Goal: Task Accomplishment & Management: Complete application form

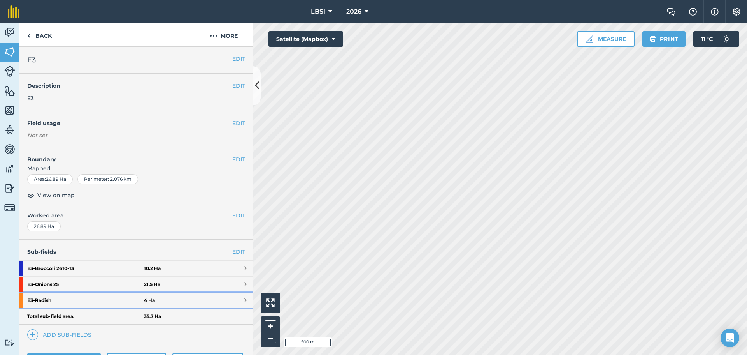
click at [72, 301] on strong "E3 - Radish" at bounding box center [85, 300] width 117 height 16
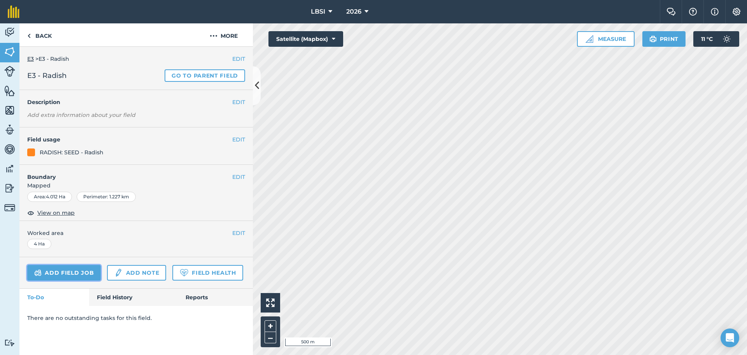
click at [54, 274] on link "Add field job" at bounding box center [64, 273] width 74 height 16
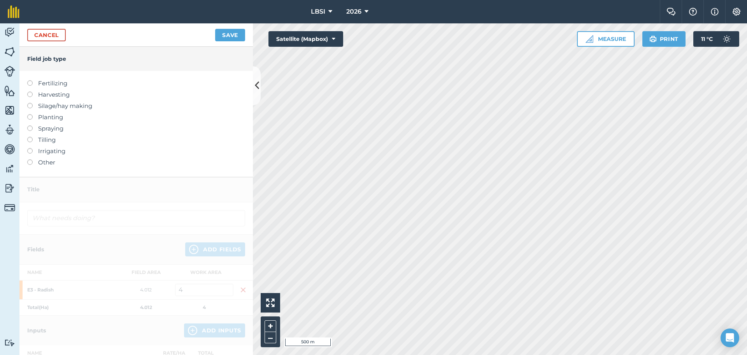
click at [30, 80] on label at bounding box center [32, 80] width 11 height 0
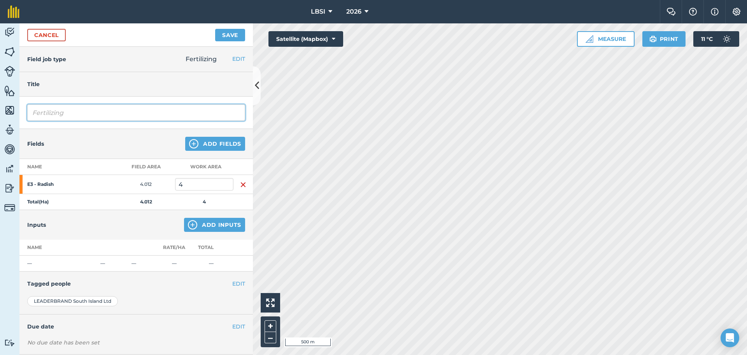
click at [83, 115] on input "Fertilizing" at bounding box center [136, 112] width 218 height 16
type input "Fertilizing Pre planting"
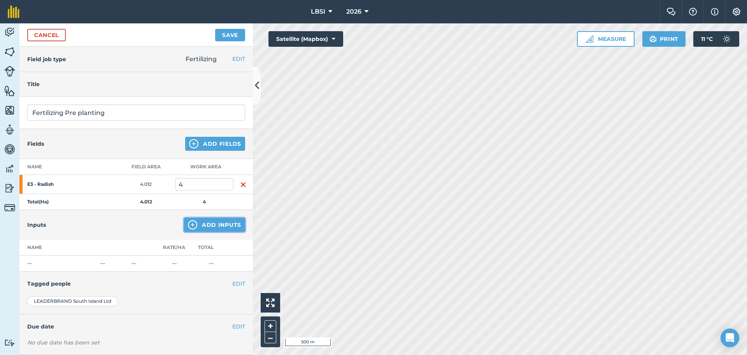
click at [188, 224] on img at bounding box center [192, 224] width 9 height 9
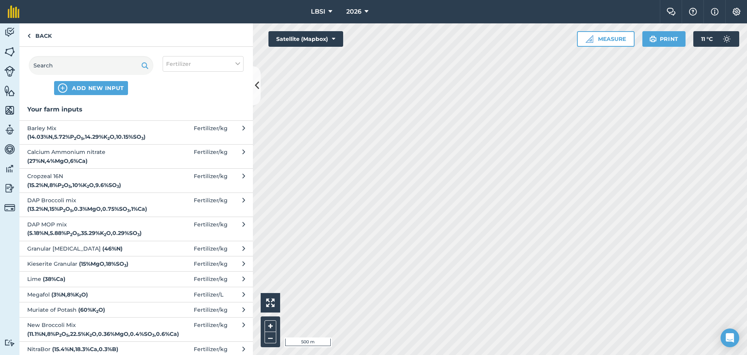
click at [150, 181] on span "Cropzeal 16N ( 15.2 % N , 8 % P 2 O 5 , 10 % K 2 O , 9.6 % SO 3 )" at bounding box center [90, 181] width 127 height 18
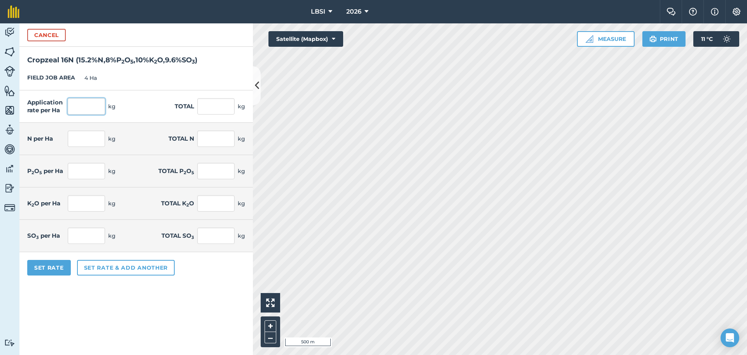
click at [88, 105] on input "text" at bounding box center [86, 106] width 37 height 16
type input "200"
type input "800"
type input "30.4"
type input "121.6"
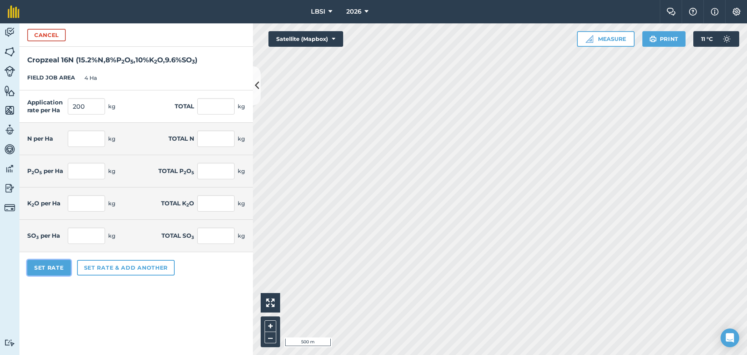
type input "16"
type input "64"
type input "20"
type input "80"
type input "19.2"
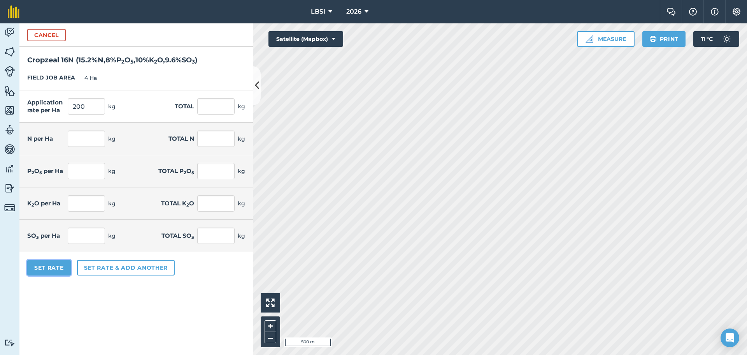
type input "76.8"
click at [42, 268] on button "Set Rate" at bounding box center [49, 268] width 44 height 16
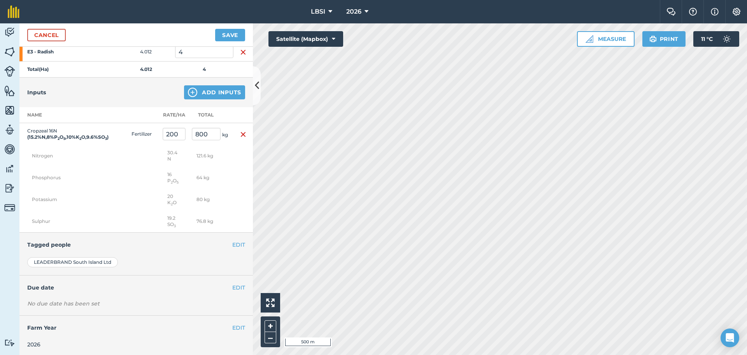
scroll to position [134, 0]
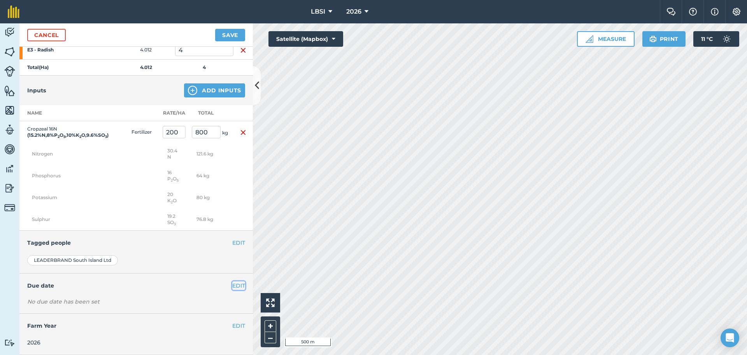
click at [234, 282] on button "EDIT" at bounding box center [238, 285] width 13 height 9
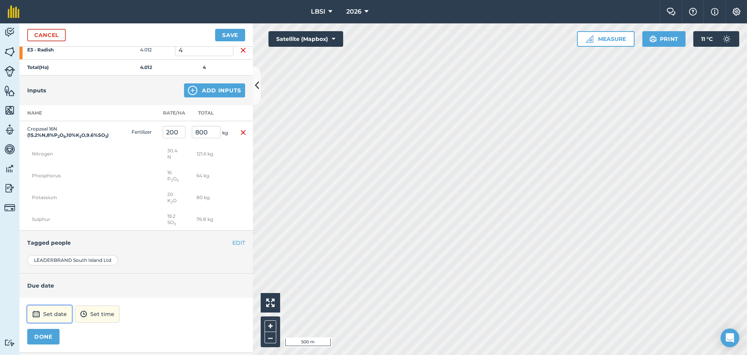
click at [62, 312] on button "Set date" at bounding box center [49, 313] width 45 height 17
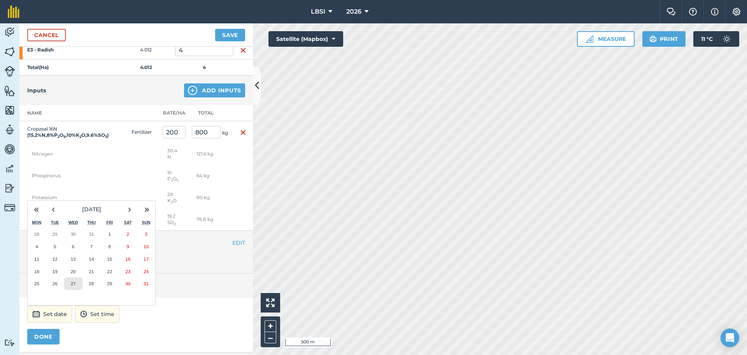
click at [68, 284] on button "27" at bounding box center [73, 283] width 18 height 12
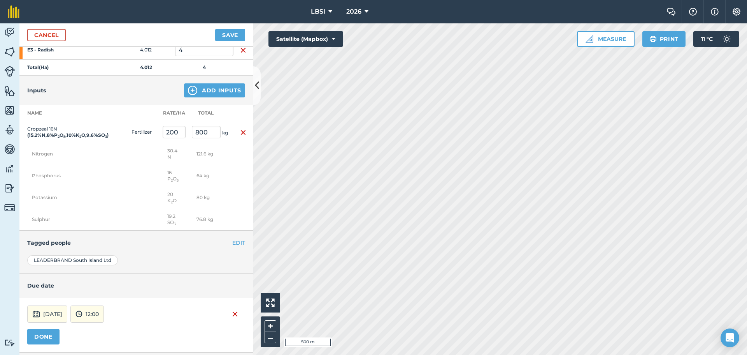
scroll to position [173, 0]
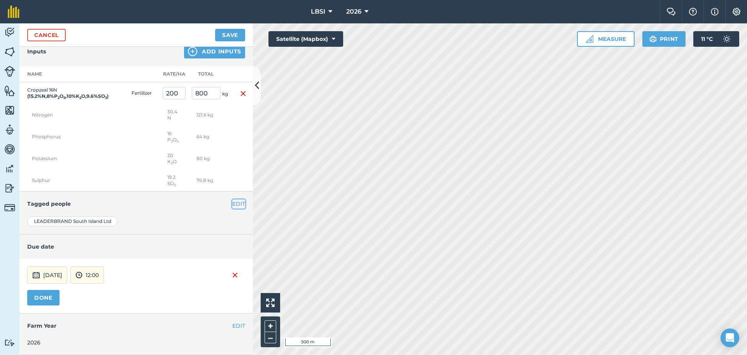
click at [232, 203] on button "EDIT" at bounding box center [238, 203] width 13 height 9
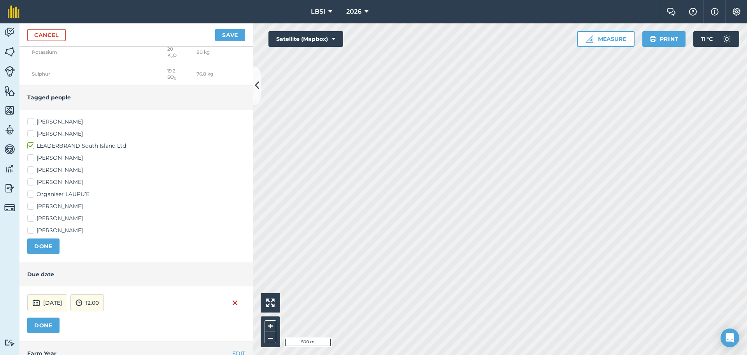
scroll to position [290, 0]
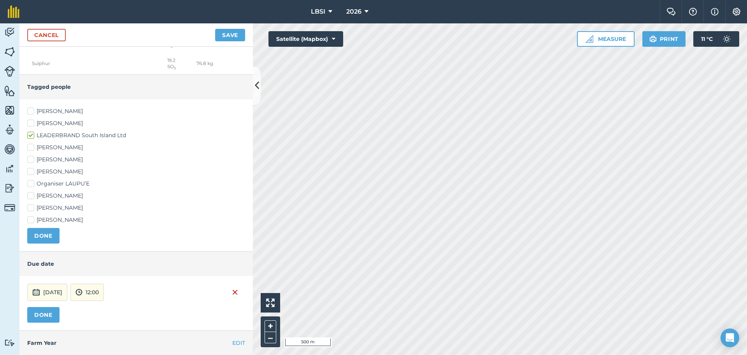
drag, startPoint x: 33, startPoint y: 218, endPoint x: 37, endPoint y: 163, distance: 55.5
click at [32, 217] on label "[PERSON_NAME]" at bounding box center [136, 220] width 218 height 8
click at [32, 217] on input "[PERSON_NAME]" at bounding box center [29, 218] width 5 height 5
checkbox input "true"
click at [31, 110] on label "[PERSON_NAME]" at bounding box center [136, 111] width 218 height 8
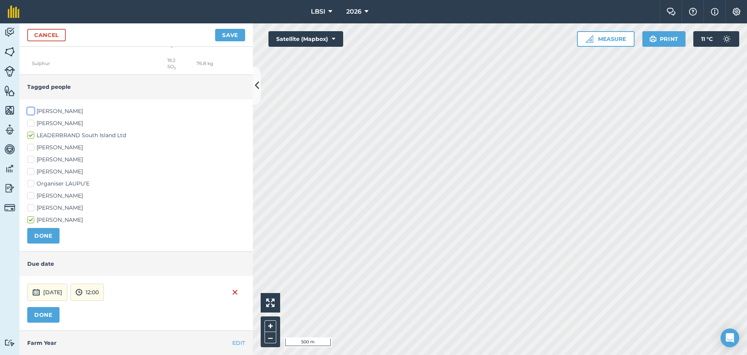
click at [31, 110] on input "[PERSON_NAME]" at bounding box center [29, 109] width 5 height 5
checkbox input "true"
click at [29, 170] on label "[PERSON_NAME]" at bounding box center [136, 171] width 218 height 8
click at [29, 170] on input "[PERSON_NAME]" at bounding box center [29, 169] width 5 height 5
checkbox input "true"
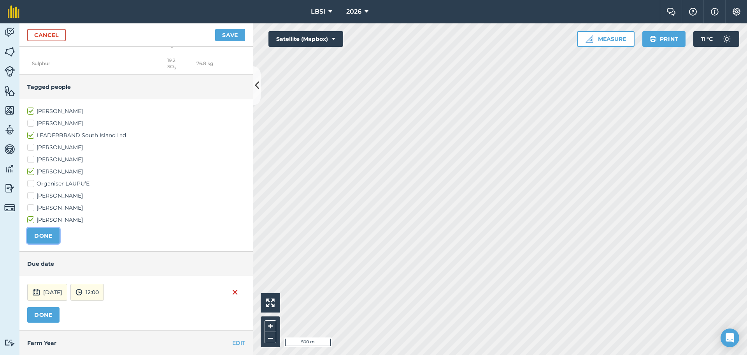
click at [41, 236] on button "DONE" at bounding box center [43, 236] width 32 height 16
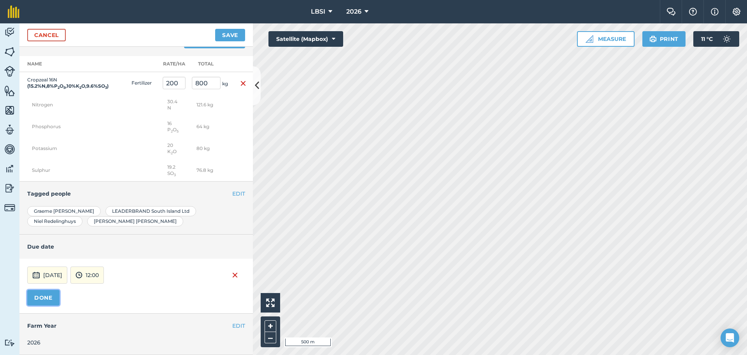
drag, startPoint x: 48, startPoint y: 295, endPoint x: 62, endPoint y: 283, distance: 19.0
click at [48, 295] on button "DONE" at bounding box center [43, 298] width 32 height 16
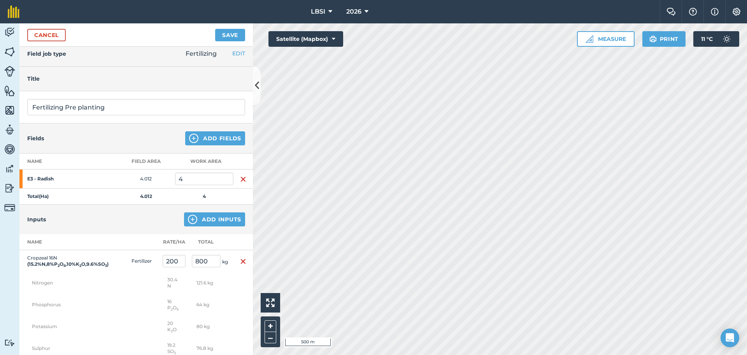
scroll to position [0, 0]
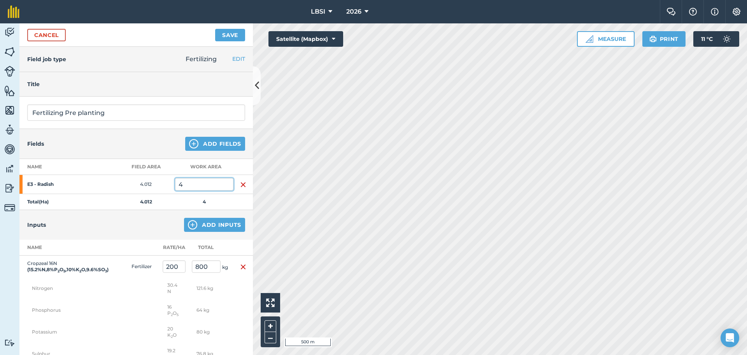
click at [185, 185] on input "4" at bounding box center [204, 184] width 58 height 12
type input "4.5"
click at [181, 84] on h4 "Title" at bounding box center [136, 84] width 218 height 9
click at [230, 37] on button "Save" at bounding box center [230, 35] width 30 height 12
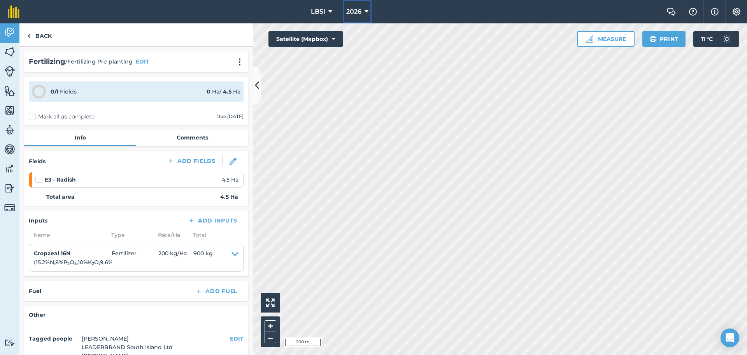
click at [365, 11] on icon at bounding box center [367, 11] width 4 height 9
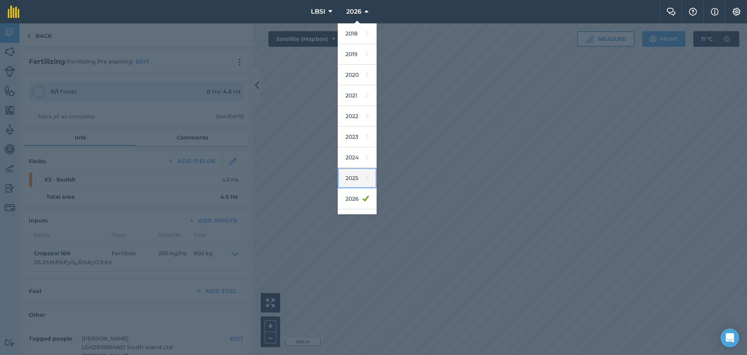
click at [348, 178] on link "2025" at bounding box center [357, 178] width 39 height 21
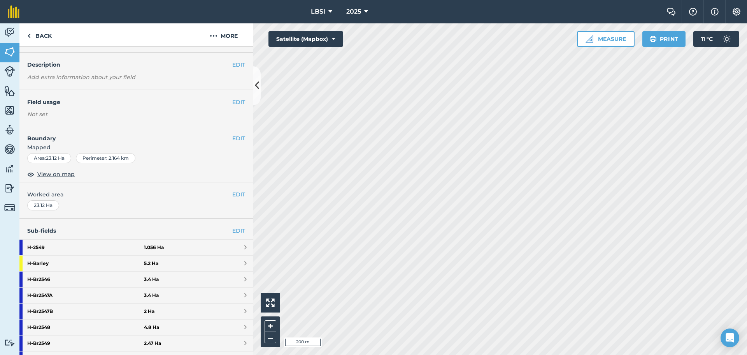
scroll to position [117, 0]
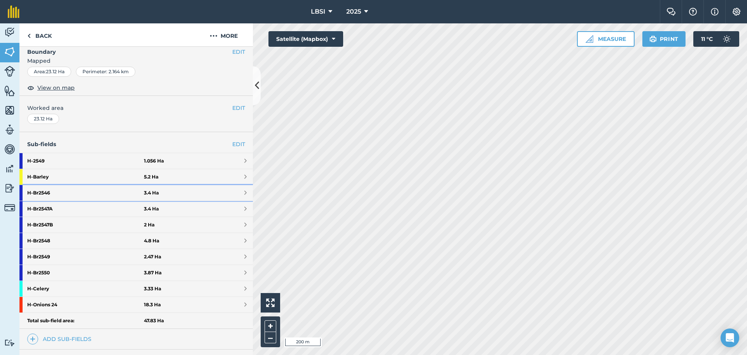
click at [67, 194] on strong "H - Br2546" at bounding box center [85, 193] width 117 height 16
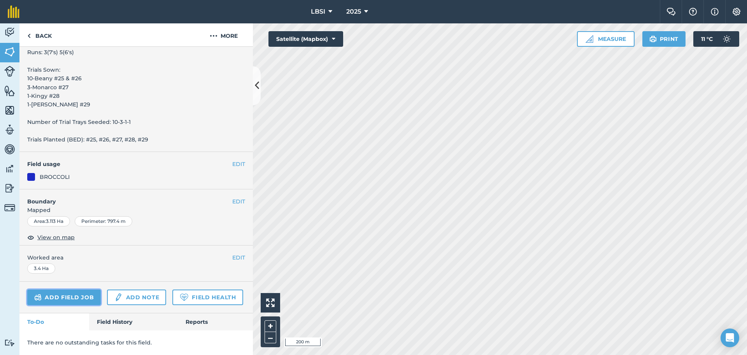
click at [63, 289] on link "Add field job" at bounding box center [64, 297] width 74 height 16
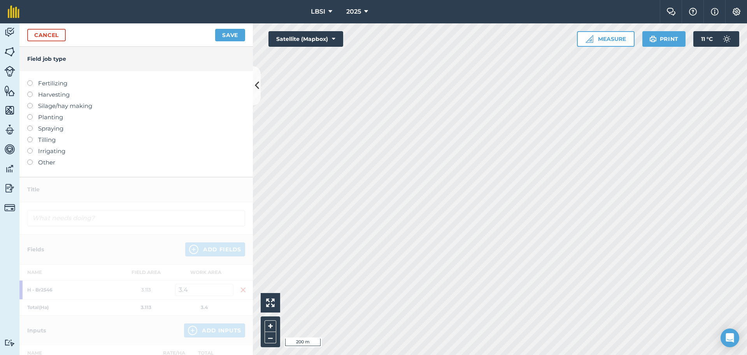
click at [30, 80] on label at bounding box center [32, 80] width 11 height 0
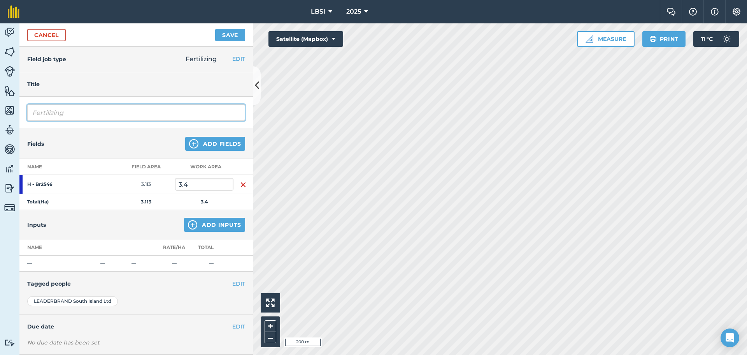
click at [83, 115] on input "Fertilizing" at bounding box center [136, 112] width 218 height 16
type input "Fertilizing Top dressing"
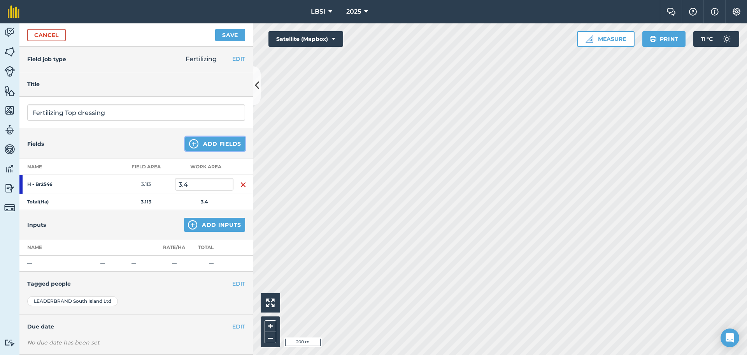
click at [189, 144] on img at bounding box center [193, 143] width 9 height 9
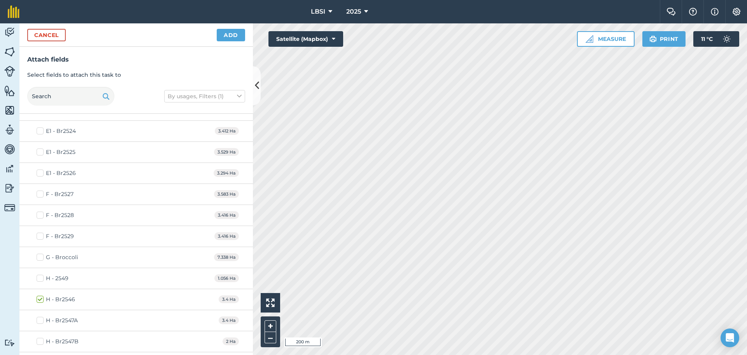
scroll to position [1363, 0]
click at [40, 321] on label "H - Br2547A" at bounding box center [57, 319] width 41 height 8
click at [40, 320] on input "H - Br2547A" at bounding box center [39, 317] width 5 height 5
checkbox input "true"
click at [230, 37] on button "Add" at bounding box center [231, 35] width 28 height 12
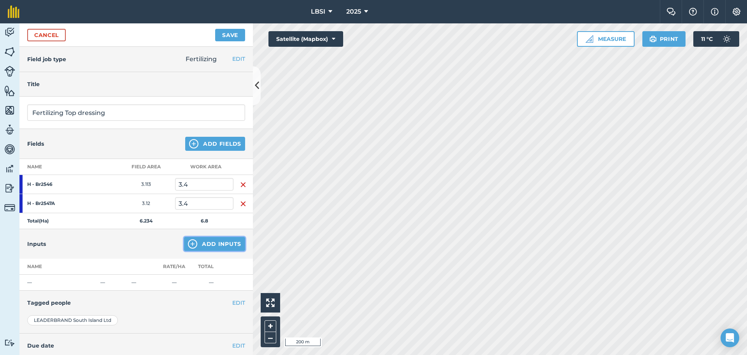
click at [188, 246] on img at bounding box center [192, 243] width 9 height 9
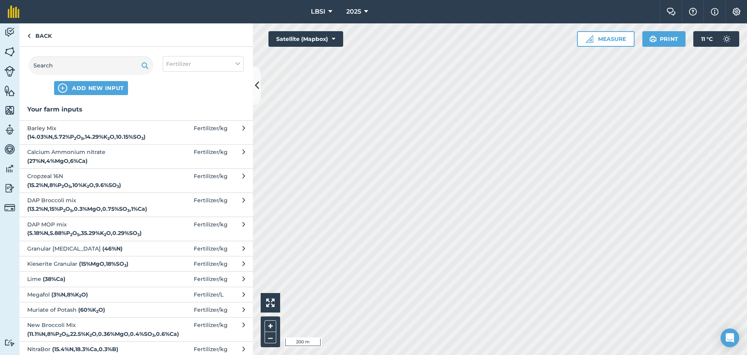
scroll to position [39, 0]
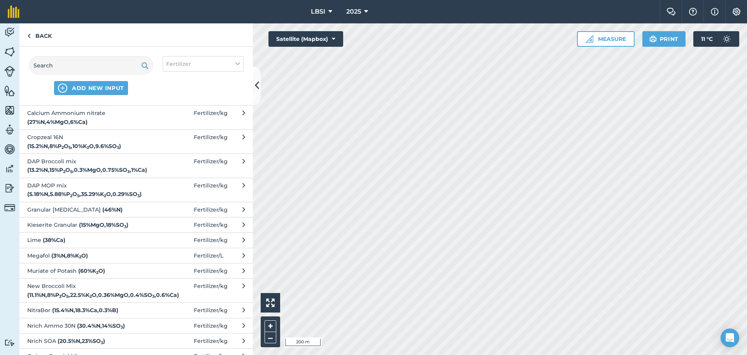
click at [101, 208] on span "Granular [MEDICAL_DATA] ( 46 % N )" at bounding box center [90, 209] width 127 height 9
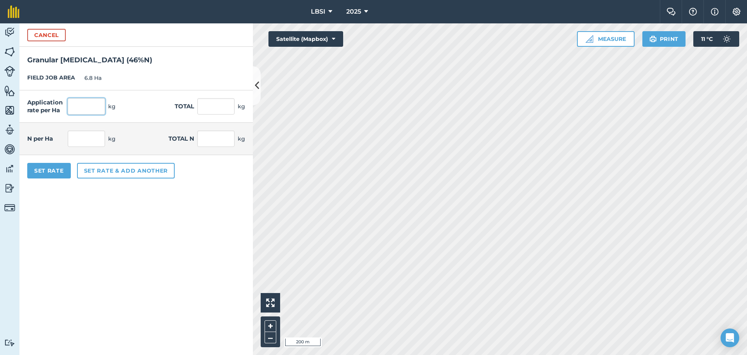
click at [88, 104] on input "text" at bounding box center [86, 106] width 37 height 16
type input "100"
type input "680"
type input "46"
type input "312.8"
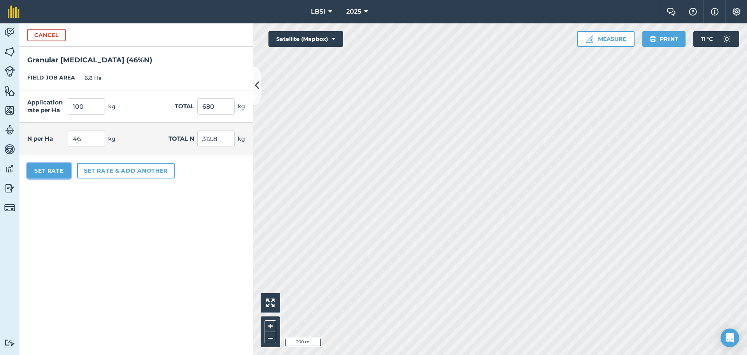
click at [62, 171] on button "Set Rate" at bounding box center [49, 171] width 44 height 16
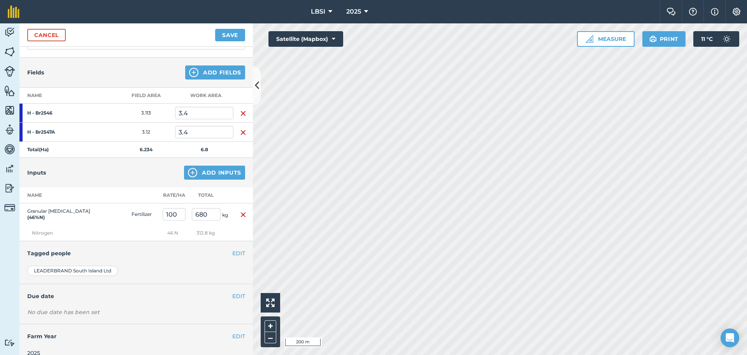
scroll to position [78, 0]
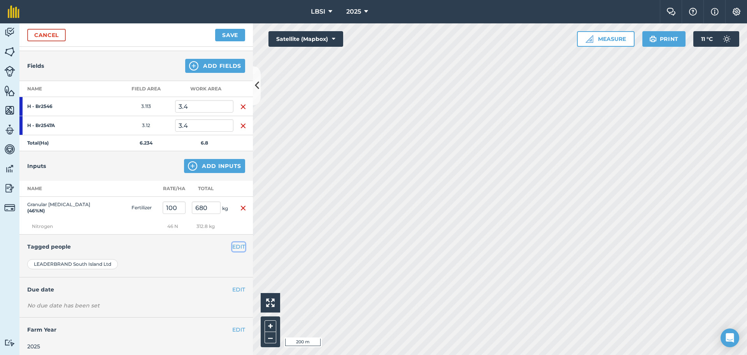
click at [232, 245] on button "EDIT" at bounding box center [238, 246] width 13 height 9
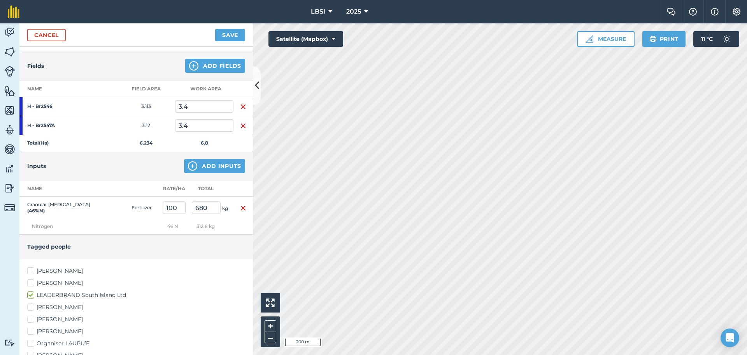
click at [31, 271] on label "[PERSON_NAME]" at bounding box center [136, 271] width 218 height 8
click at [31, 271] on input "[PERSON_NAME]" at bounding box center [29, 269] width 5 height 5
checkbox input "true"
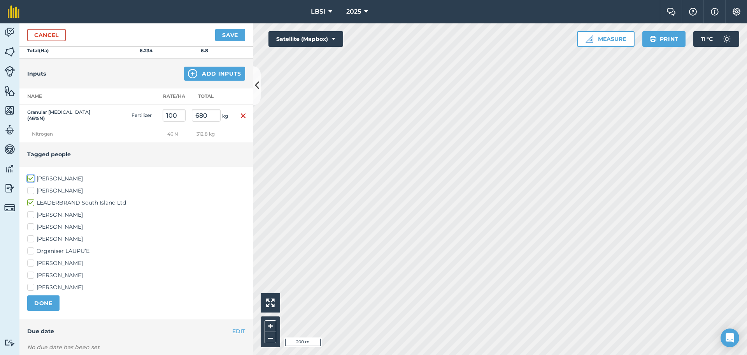
scroll to position [195, 0]
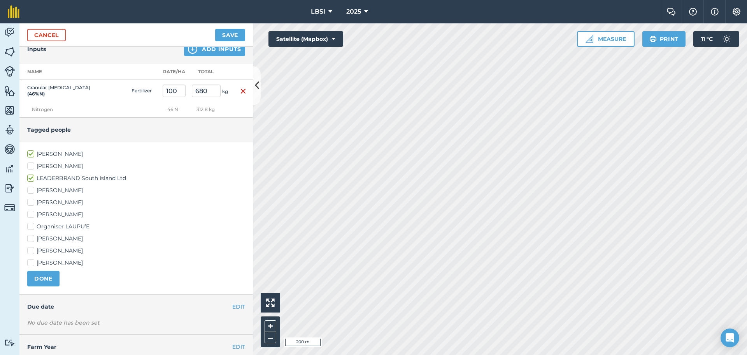
click at [32, 214] on label "[PERSON_NAME]" at bounding box center [136, 214] width 218 height 8
click at [32, 214] on input "[PERSON_NAME]" at bounding box center [29, 212] width 5 height 5
checkbox input "true"
drag, startPoint x: 30, startPoint y: 261, endPoint x: 32, endPoint y: 265, distance: 4.5
click at [30, 262] on label "[PERSON_NAME]" at bounding box center [136, 262] width 218 height 8
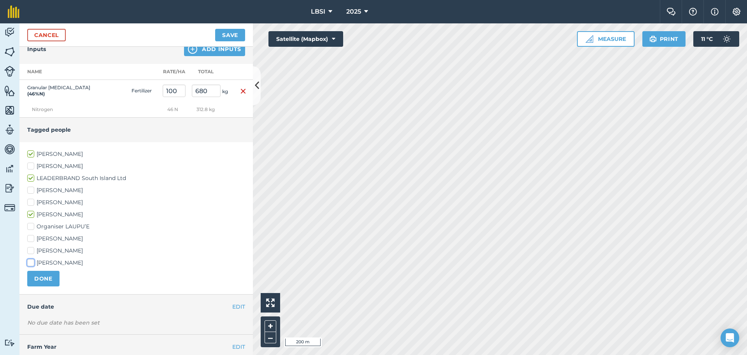
click at [30, 262] on input "[PERSON_NAME]" at bounding box center [29, 260] width 5 height 5
checkbox input "true"
click at [41, 280] on button "DONE" at bounding box center [43, 279] width 32 height 16
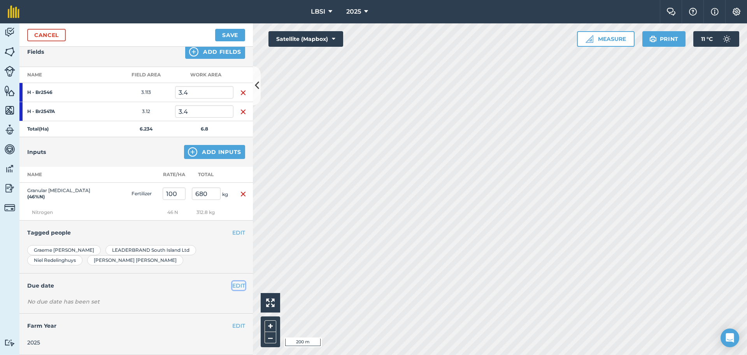
click at [232, 285] on button "EDIT" at bounding box center [238, 285] width 13 height 9
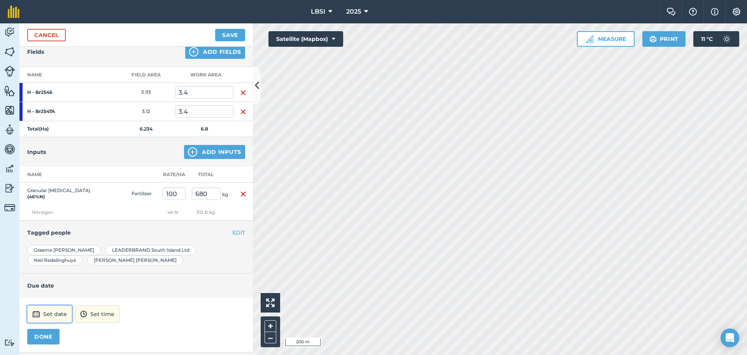
click at [67, 315] on button "Set date" at bounding box center [49, 313] width 45 height 17
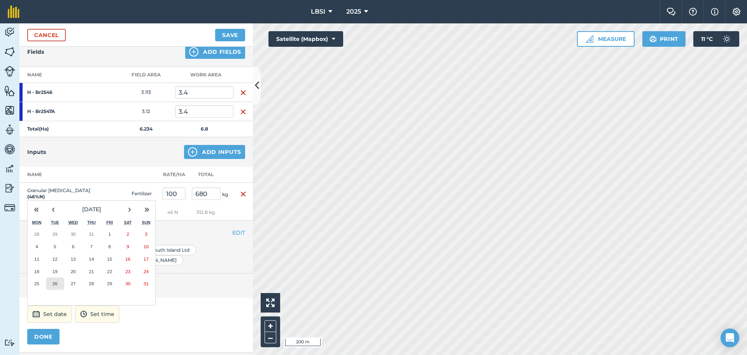
click at [56, 284] on abbr "26" at bounding box center [55, 283] width 5 height 5
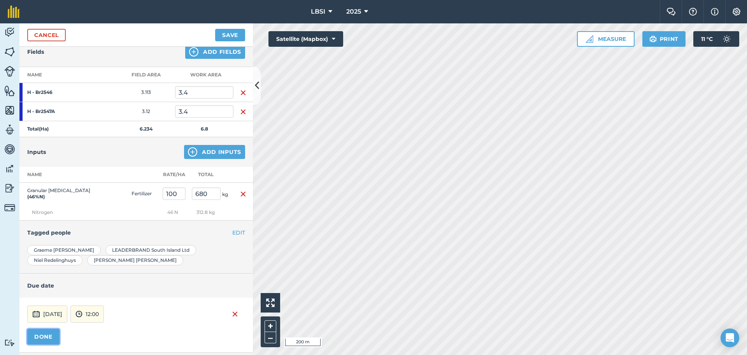
click at [51, 335] on button "DONE" at bounding box center [43, 337] width 32 height 16
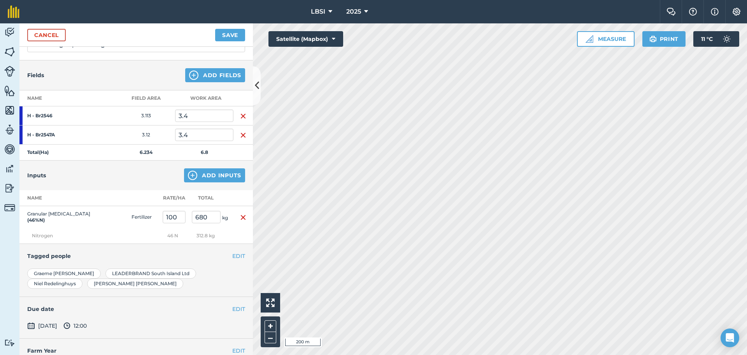
scroll to position [55, 0]
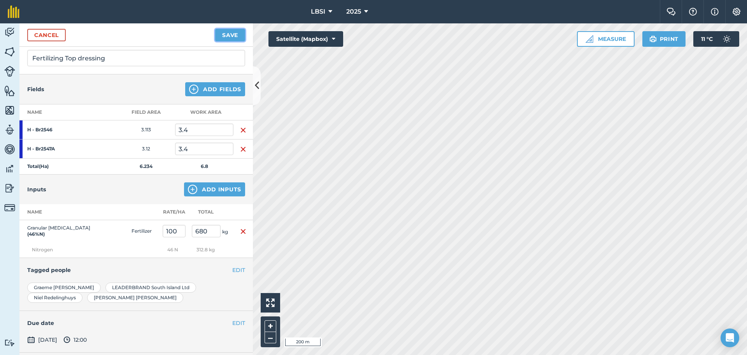
click at [227, 33] on button "Save" at bounding box center [230, 35] width 30 height 12
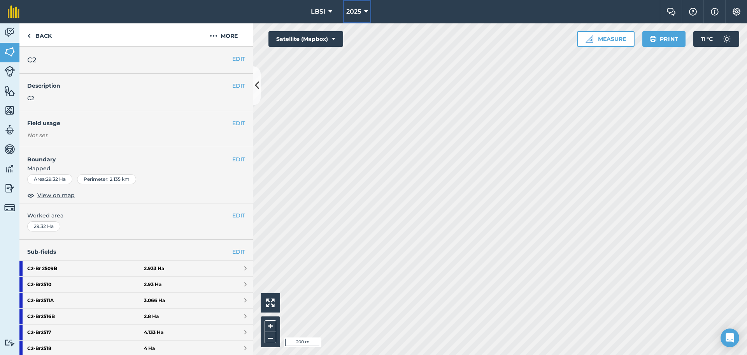
click at [366, 11] on icon at bounding box center [366, 11] width 4 height 9
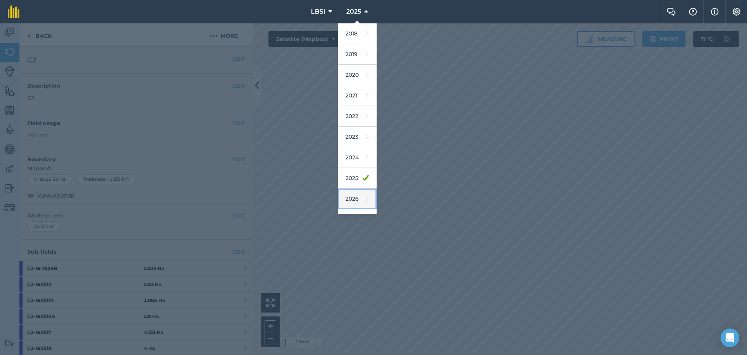
click at [356, 200] on link "2026" at bounding box center [357, 198] width 39 height 21
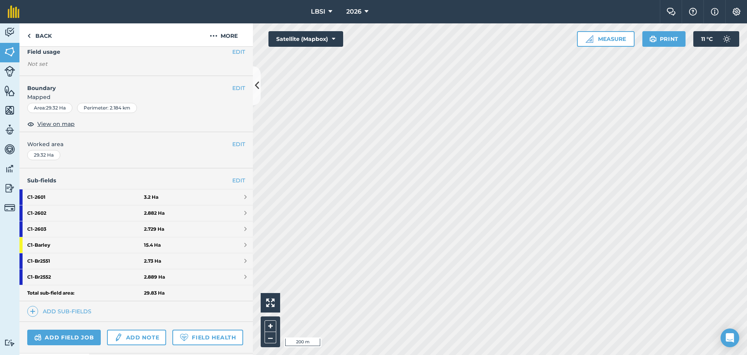
scroll to position [78, 0]
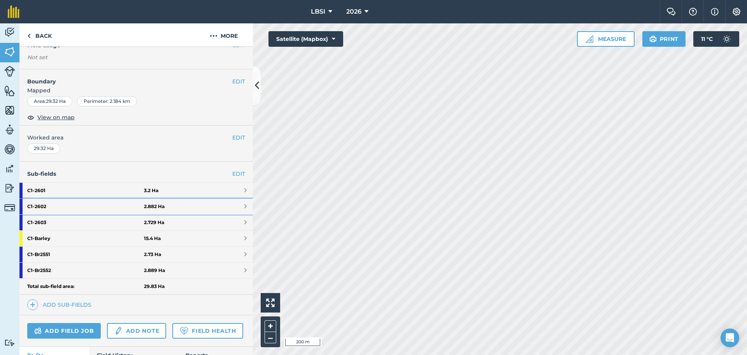
click at [63, 206] on strong "C1 - 2602" at bounding box center [85, 207] width 117 height 16
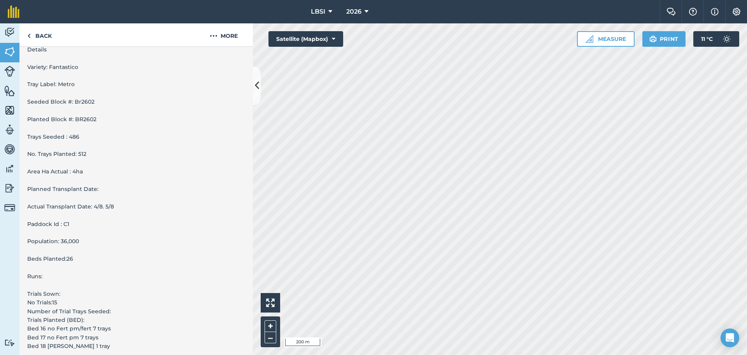
scroll to position [78, 0]
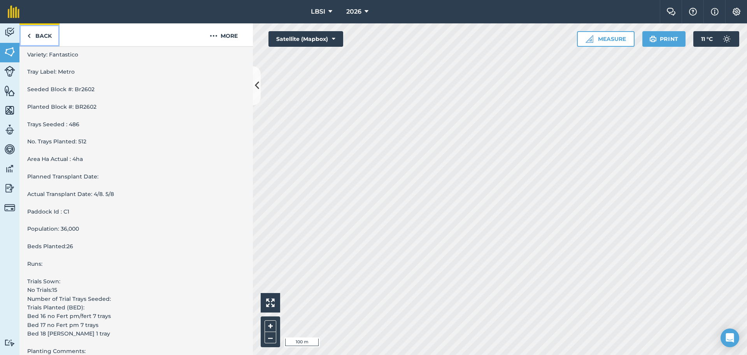
click at [30, 35] on img at bounding box center [29, 35] width 4 height 9
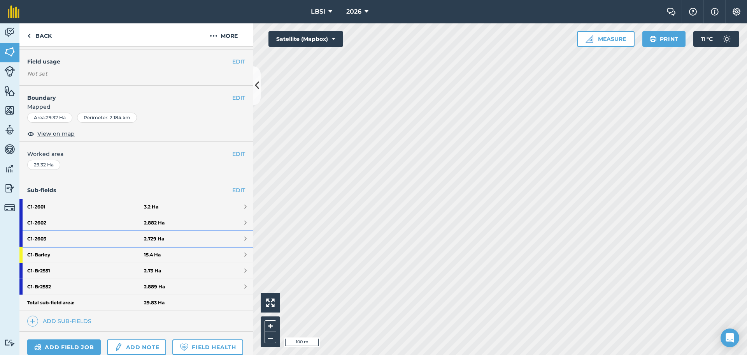
click at [50, 240] on strong "C1 - 2603" at bounding box center [85, 239] width 117 height 16
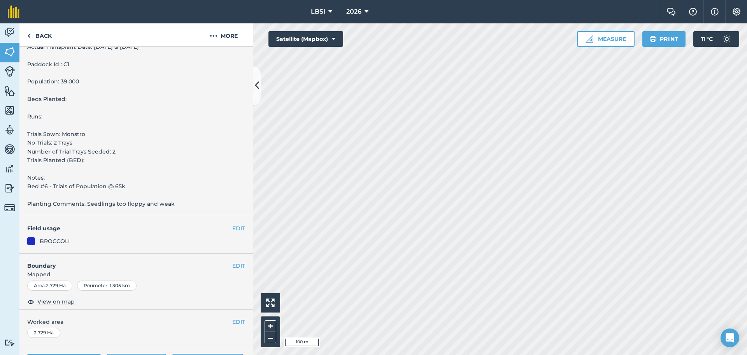
scroll to position [325, 0]
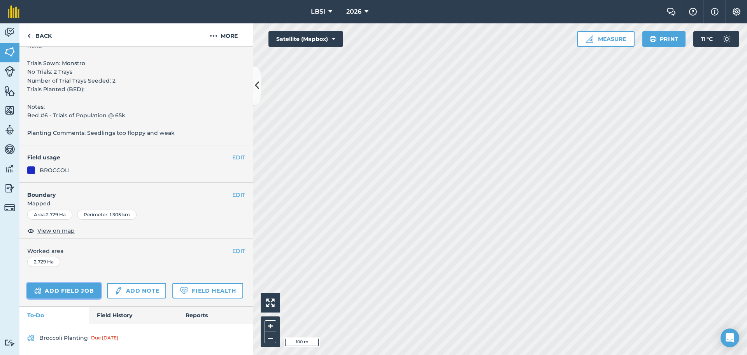
click at [70, 283] on link "Add field job" at bounding box center [64, 291] width 74 height 16
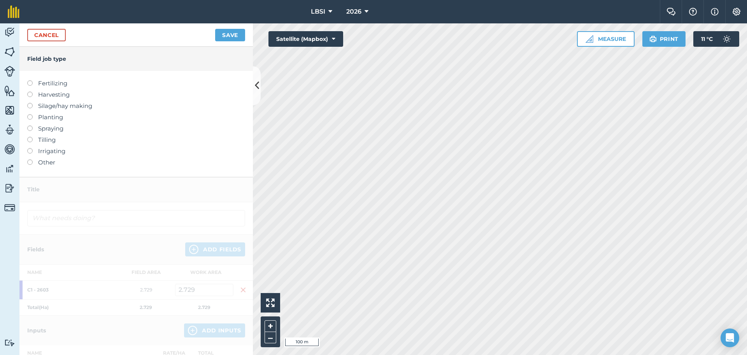
click at [31, 80] on label at bounding box center [32, 80] width 11 height 0
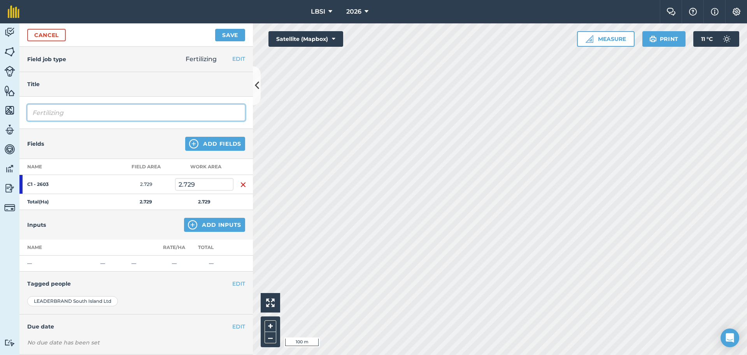
drag, startPoint x: 72, startPoint y: 114, endPoint x: 79, endPoint y: 113, distance: 7.0
click at [72, 114] on input "Fertilizing" at bounding box center [136, 112] width 218 height 16
type input "Fertilizing Starter fert"
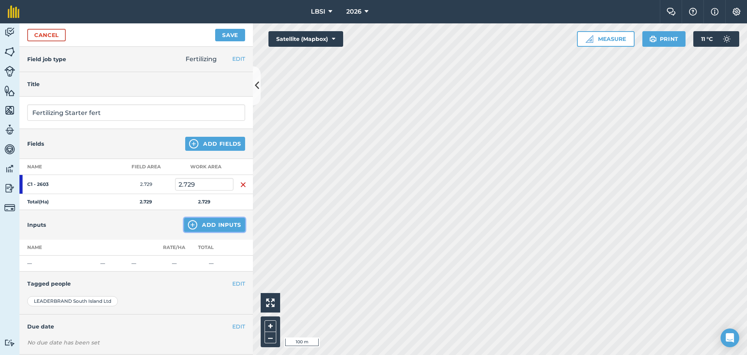
click at [188, 226] on img at bounding box center [192, 224] width 9 height 9
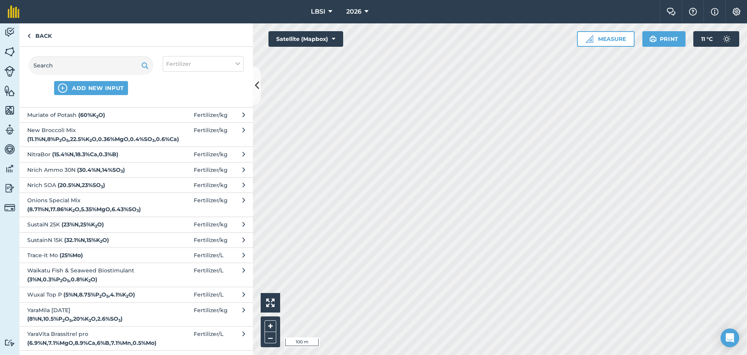
scroll to position [234, 0]
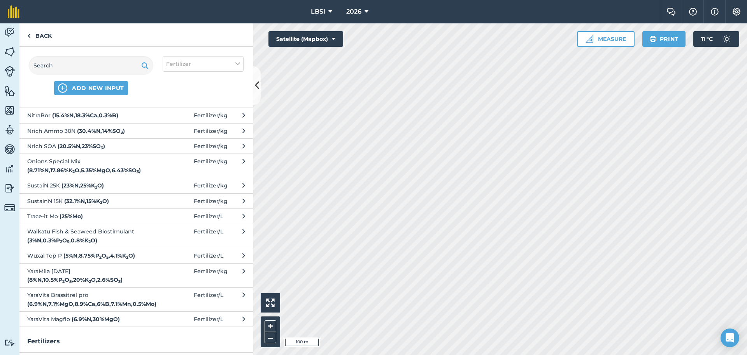
click at [144, 282] on span "YaraMila [DATE] ( 8 % N , 10.5 % P 2 O 5 , 20 % K 2 O , 2.6 % SO 3 )" at bounding box center [90, 276] width 127 height 18
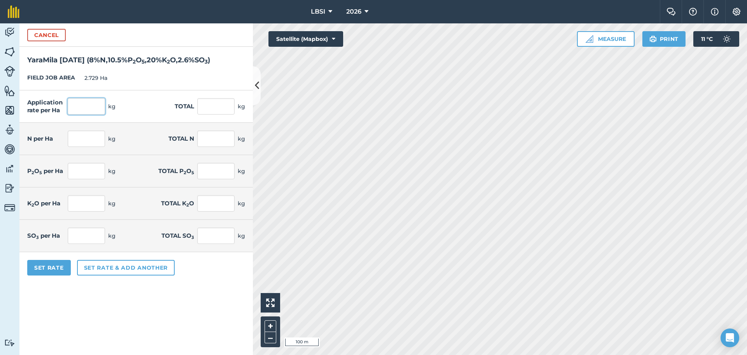
click at [93, 104] on input "text" at bounding box center [86, 106] width 37 height 16
type input "400"
type input "1,091.6"
type input "32"
type input "87.328"
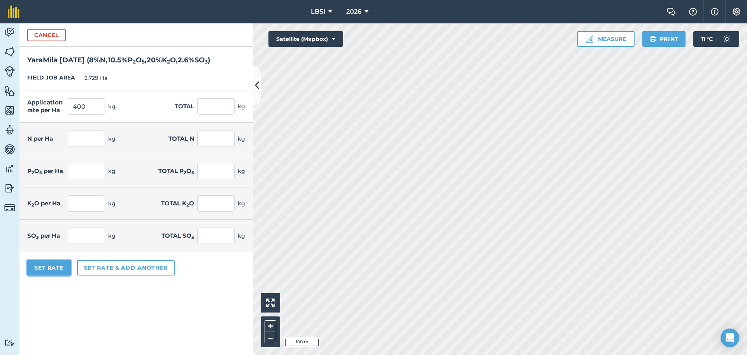
type input "42"
type input "114.618"
type input "80"
type input "218.32"
type input "10.4"
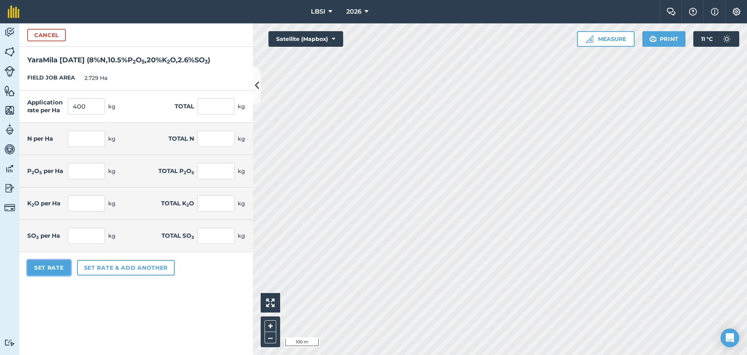
type input "28.382"
click at [61, 265] on button "Set Rate" at bounding box center [49, 268] width 44 height 16
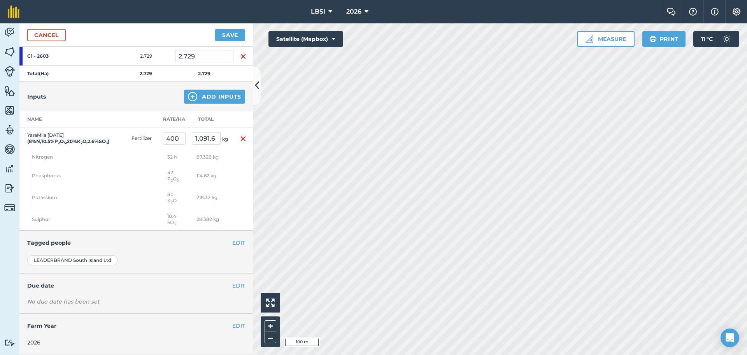
scroll to position [134, 0]
click at [232, 241] on button "EDIT" at bounding box center [238, 242] width 13 height 9
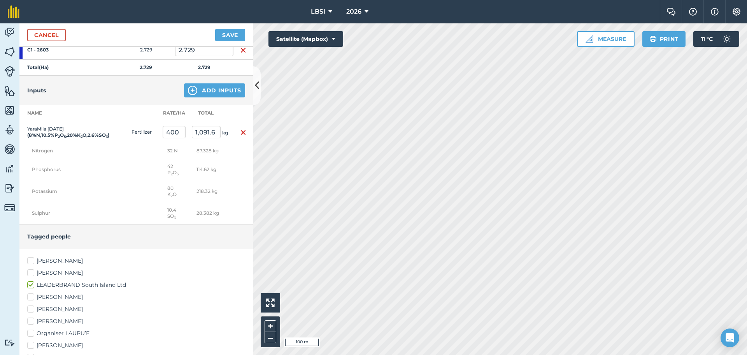
click at [33, 265] on label "[PERSON_NAME]" at bounding box center [136, 261] width 218 height 8
click at [32, 262] on input "[PERSON_NAME]" at bounding box center [29, 259] width 5 height 5
checkbox input "true"
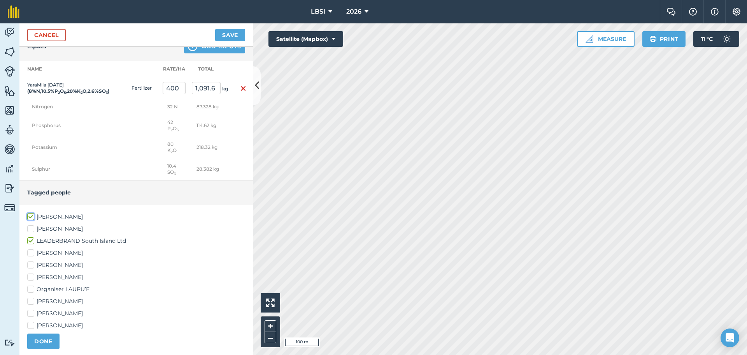
scroll to position [268, 0]
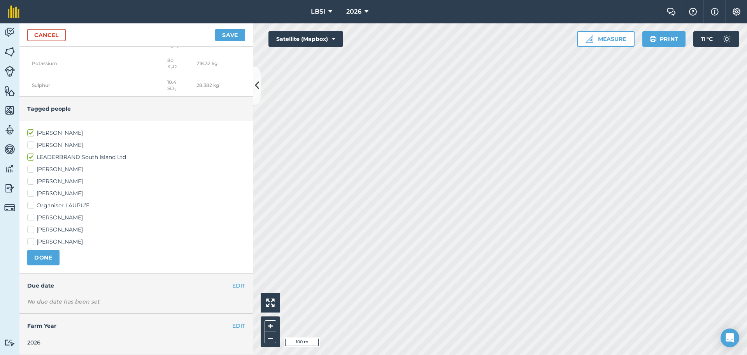
click at [26, 240] on div "[PERSON_NAME] [PERSON_NAME] [PERSON_NAME] South Island Ltd [PERSON_NAME] [PERSO…" at bounding box center [136, 197] width 234 height 152
click at [32, 241] on label "[PERSON_NAME]" at bounding box center [136, 241] width 218 height 8
click at [32, 241] on input "[PERSON_NAME]" at bounding box center [29, 239] width 5 height 5
checkbox input "true"
click at [30, 193] on label "[PERSON_NAME]" at bounding box center [136, 193] width 218 height 8
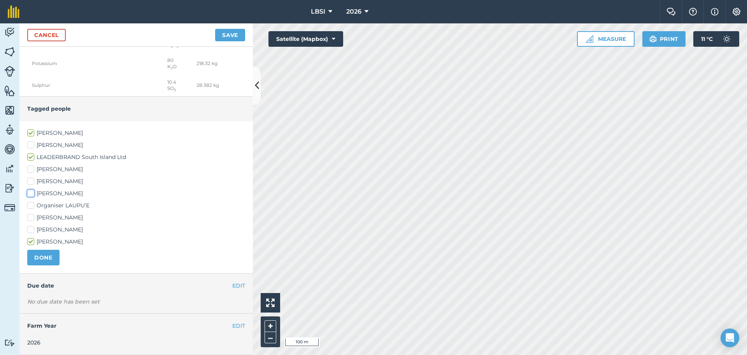
click at [30, 193] on input "[PERSON_NAME]" at bounding box center [29, 191] width 5 height 5
checkbox input "true"
drag, startPoint x: 40, startPoint y: 261, endPoint x: 104, endPoint y: 276, distance: 64.8
click at [41, 261] on button "DONE" at bounding box center [43, 258] width 32 height 16
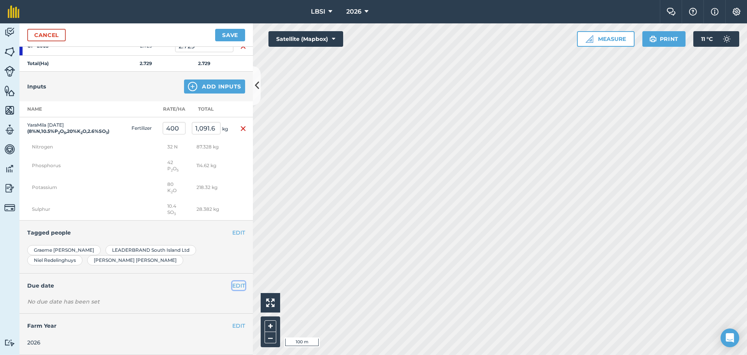
click at [232, 285] on button "EDIT" at bounding box center [238, 285] width 13 height 9
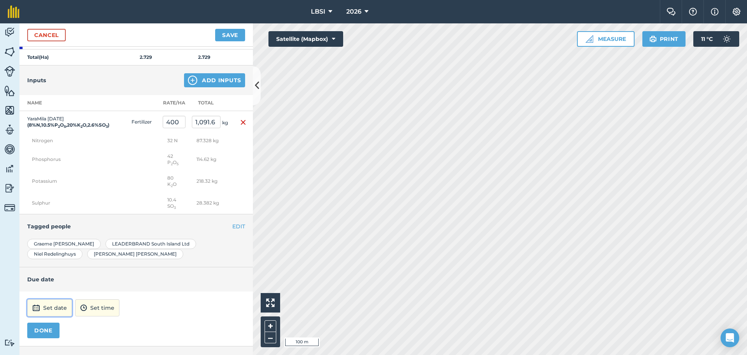
click at [57, 315] on button "Set date" at bounding box center [49, 307] width 45 height 17
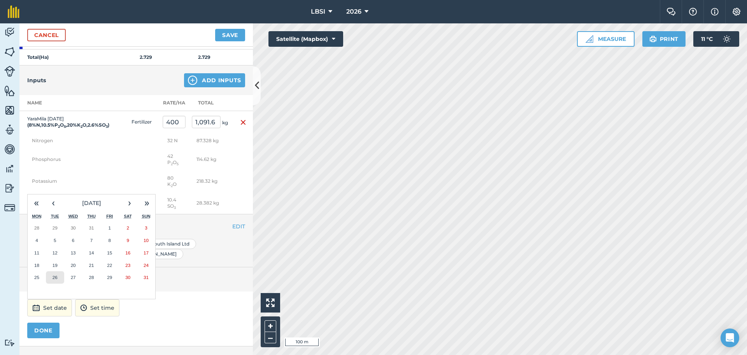
click at [54, 280] on abbr "26" at bounding box center [55, 276] width 5 height 5
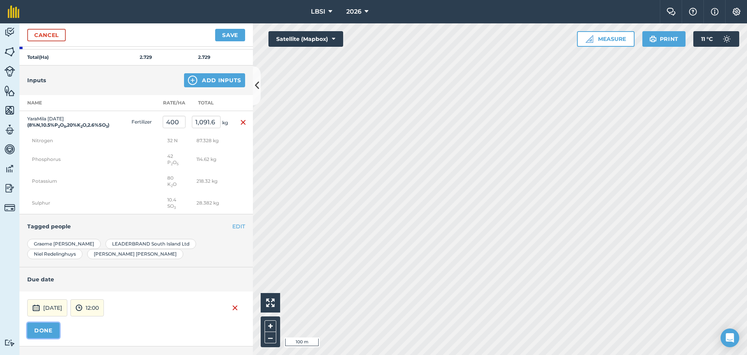
drag, startPoint x: 48, startPoint y: 332, endPoint x: 101, endPoint y: 320, distance: 54.4
click at [48, 331] on button "DONE" at bounding box center [43, 330] width 32 height 16
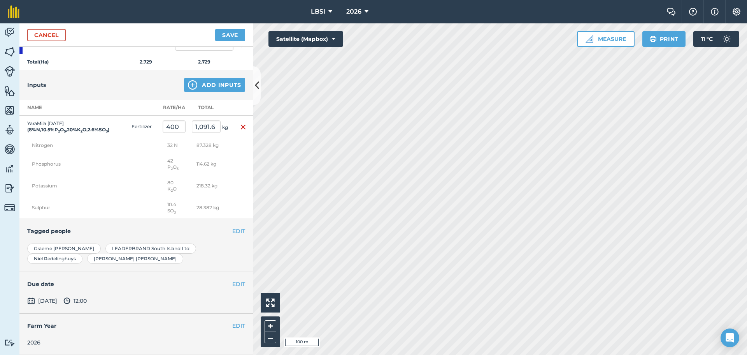
scroll to position [146, 0]
click at [220, 36] on button "Save" at bounding box center [230, 35] width 30 height 12
